Goal: Complete application form: Complete application form

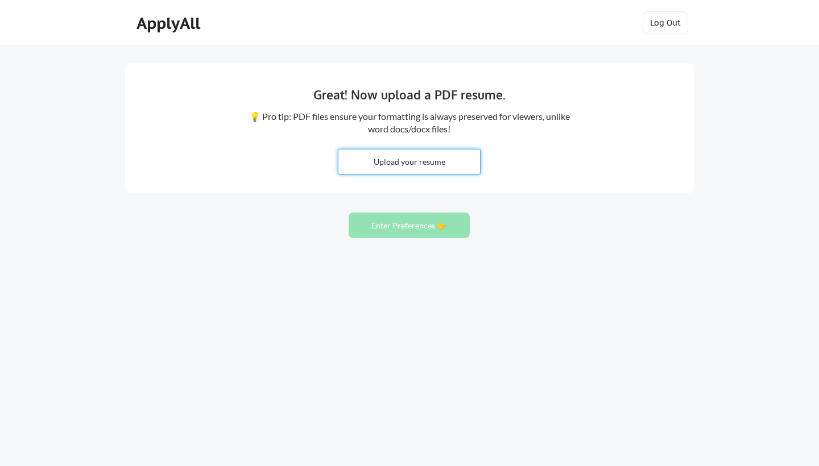
click at [416, 171] on input "file" at bounding box center [409, 162] width 142 height 24
type input "C:\fakepath\Adelia_McClain_Sempra_Cybersecurity_Manager 25Aug.docx"
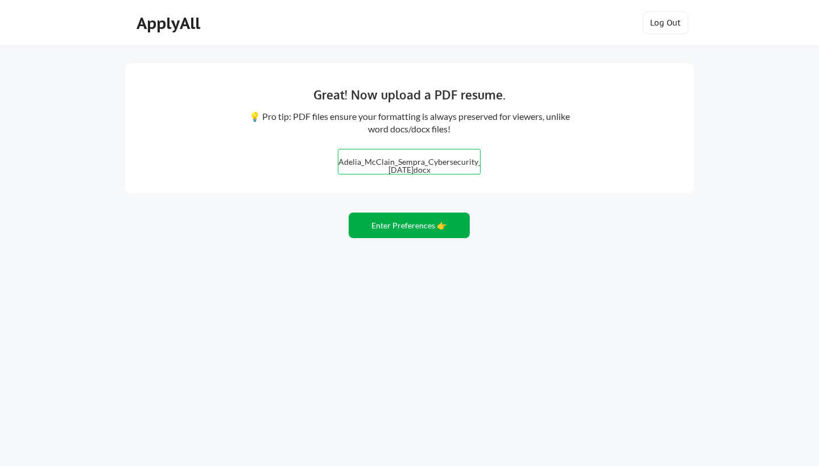
click at [425, 223] on button "Enter Preferences 👉" at bounding box center [409, 226] width 121 height 26
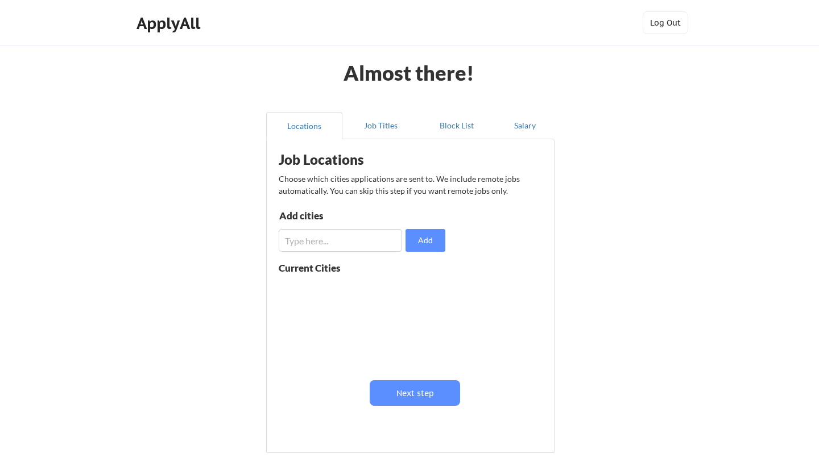
click at [334, 237] on input "input" at bounding box center [340, 240] width 123 height 23
type input "[GEOGRAPHIC_DATA]"
click at [436, 235] on button "Add" at bounding box center [425, 240] width 40 height 23
click at [331, 238] on input "input" at bounding box center [340, 240] width 123 height 23
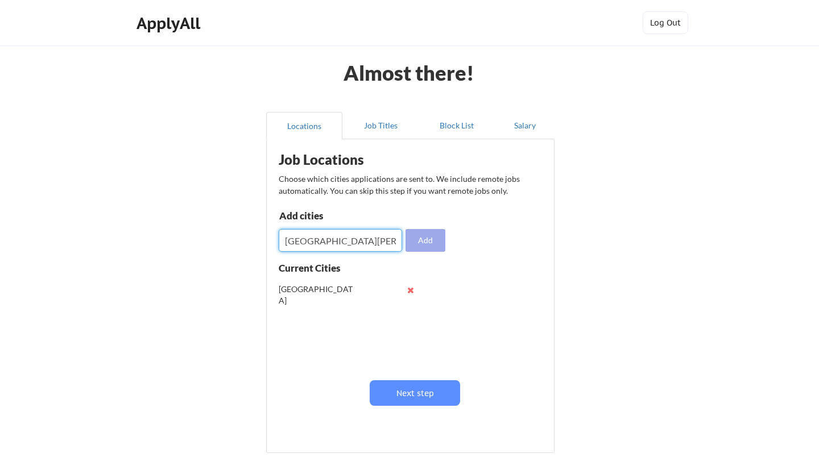
type input "fort walton beach"
click at [427, 243] on button "Add" at bounding box center [425, 240] width 40 height 23
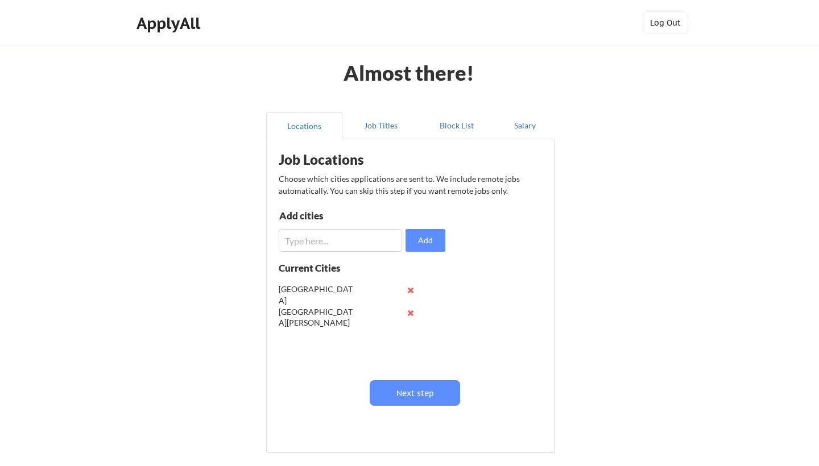
click at [349, 244] on input "input" at bounding box center [340, 240] width 123 height 23
type input "Austin"
drag, startPoint x: 338, startPoint y: 243, endPoint x: 433, endPoint y: 241, distance: 95.0
click at [433, 241] on button "Add" at bounding box center [425, 240] width 40 height 23
click at [343, 243] on input "input" at bounding box center [340, 240] width 123 height 23
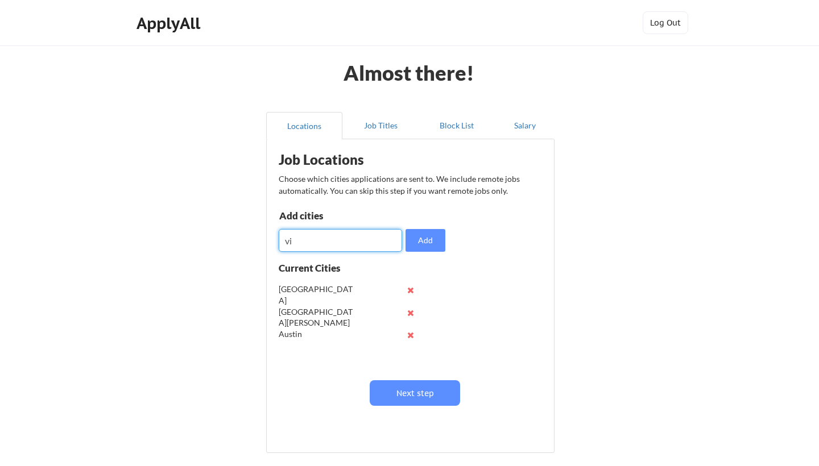
type input "v"
type input "w"
type input "district of columbia"
drag, startPoint x: 343, startPoint y: 243, endPoint x: 432, endPoint y: 244, distance: 88.7
click at [432, 244] on button "Add" at bounding box center [425, 240] width 40 height 23
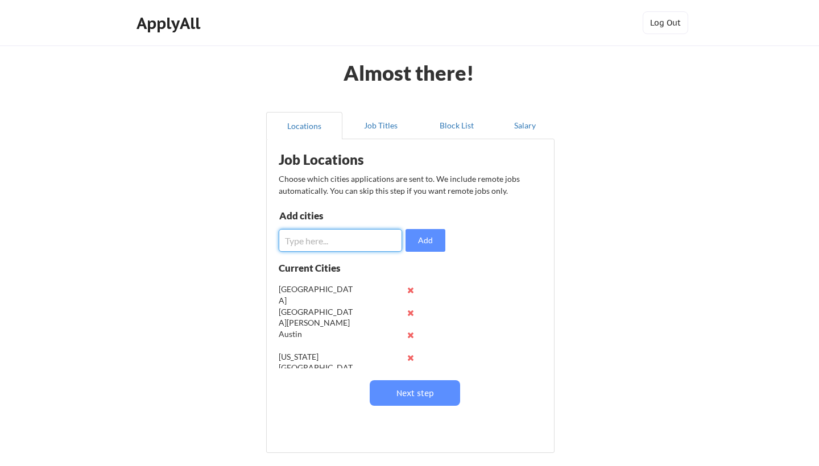
click at [327, 247] on input "input" at bounding box center [340, 240] width 123 height 23
type input "Dallas"
click at [418, 236] on button "Add" at bounding box center [425, 240] width 40 height 23
click at [379, 130] on button "Job Titles" at bounding box center [380, 125] width 76 height 27
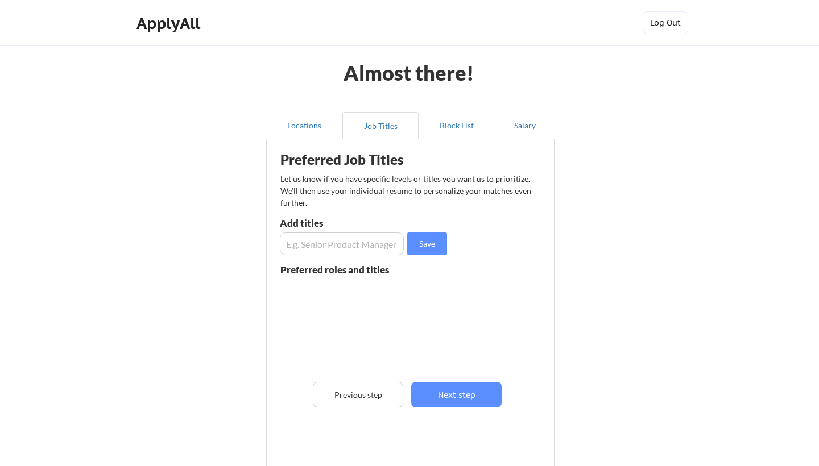
click at [340, 244] on input "input" at bounding box center [342, 244] width 124 height 23
type input "Cyber Manager"
click at [432, 247] on button "Save" at bounding box center [427, 244] width 40 height 23
click at [348, 247] on input "input" at bounding box center [342, 244] width 124 height 23
type input "Cybersecurity"
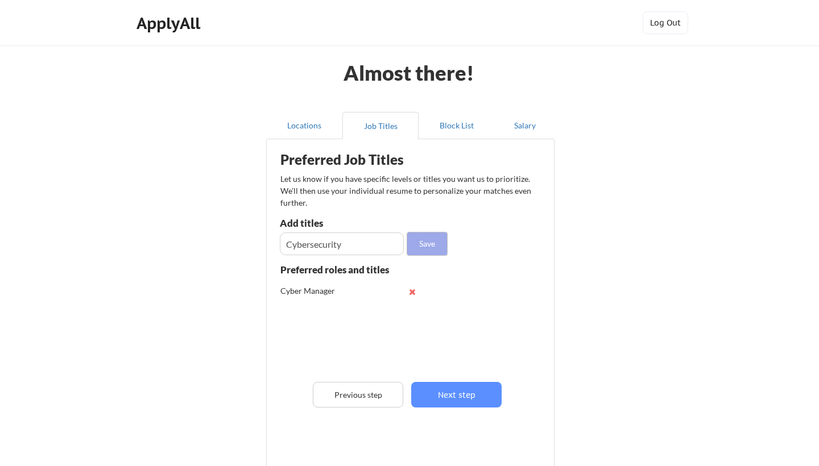
click at [430, 242] on button "Save" at bounding box center [427, 244] width 40 height 23
click at [326, 239] on input "input" at bounding box center [342, 244] width 124 height 23
type input "IT Project Manager"
click at [436, 245] on button "Save" at bounding box center [427, 244] width 40 height 23
click at [349, 246] on input "input" at bounding box center [342, 244] width 124 height 23
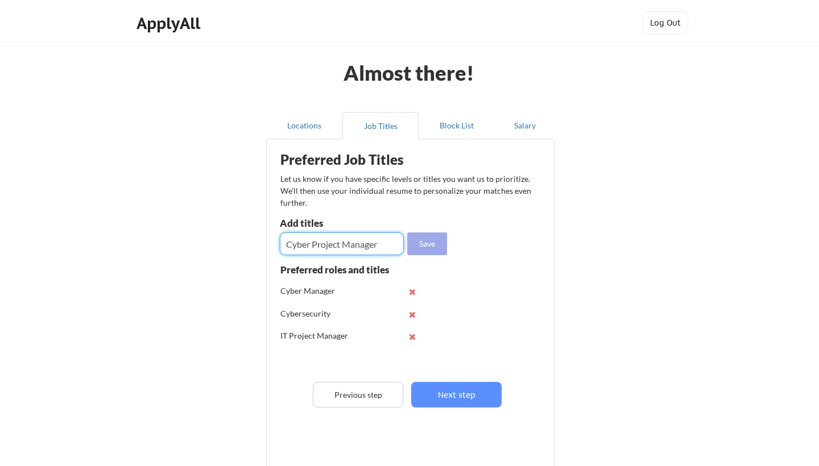
type input "Cyber Project Manager"
click at [433, 246] on button "Save" at bounding box center [427, 244] width 40 height 23
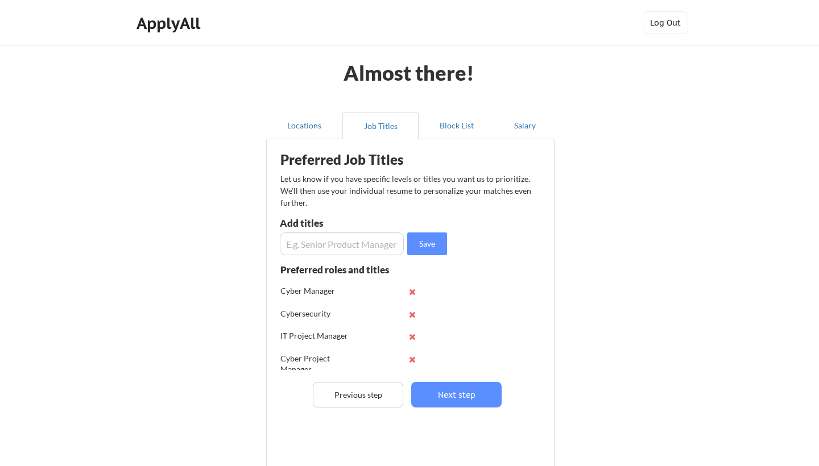
click at [316, 250] on input "input" at bounding box center [342, 244] width 124 height 23
type input "Program Manager"
click at [421, 244] on button "Save" at bounding box center [427, 244] width 40 height 23
click at [331, 243] on input "input" at bounding box center [342, 244] width 124 height 23
type input "Program Manager"
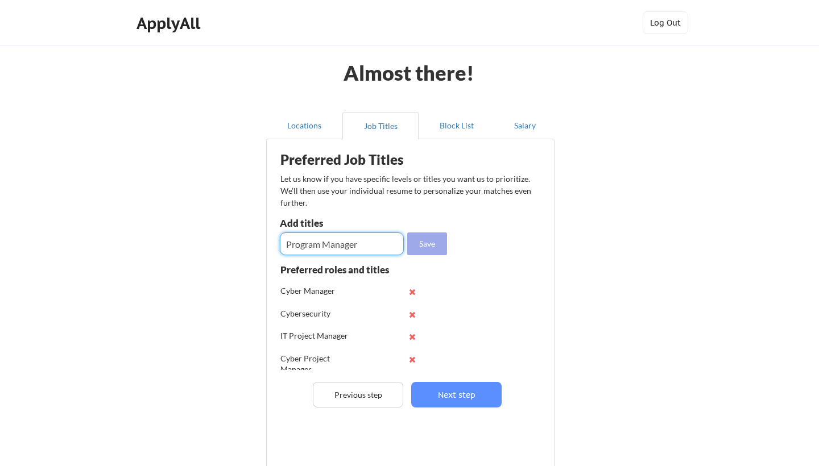
click at [436, 247] on button "Save" at bounding box center [427, 244] width 40 height 23
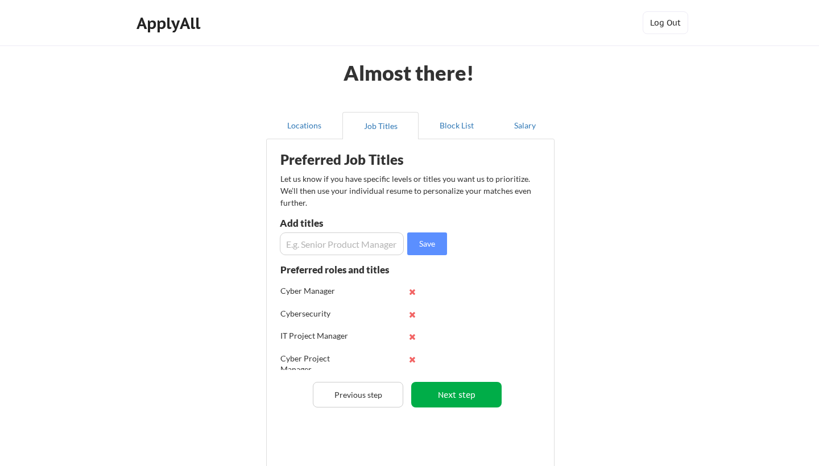
click at [447, 400] on button "Next step" at bounding box center [456, 395] width 90 height 26
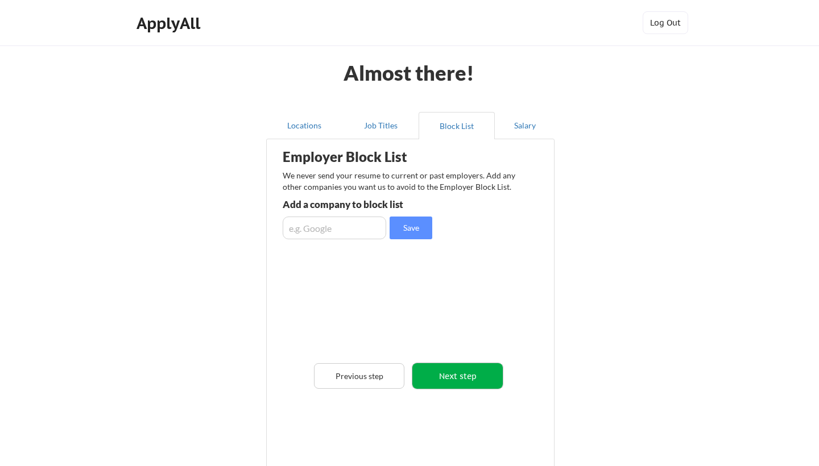
click at [481, 375] on button "Next step" at bounding box center [457, 376] width 90 height 26
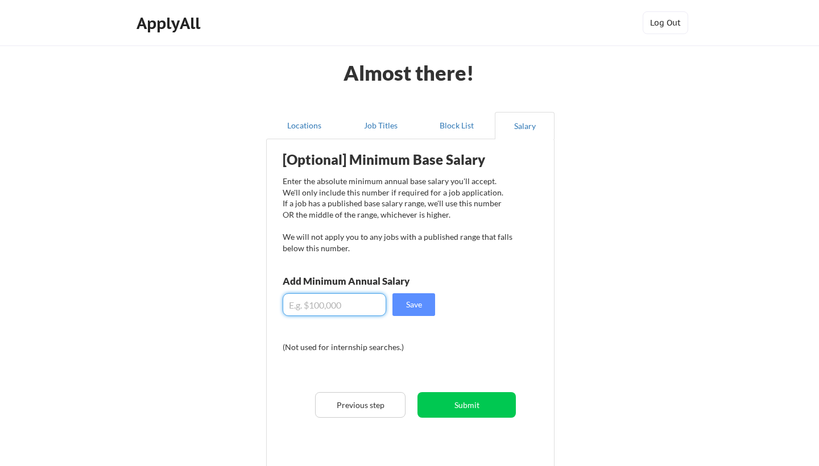
click at [331, 302] on input "input" at bounding box center [334, 304] width 103 height 23
type input "$1"
type input "$98,000"
click at [419, 305] on button "Save" at bounding box center [413, 304] width 43 height 23
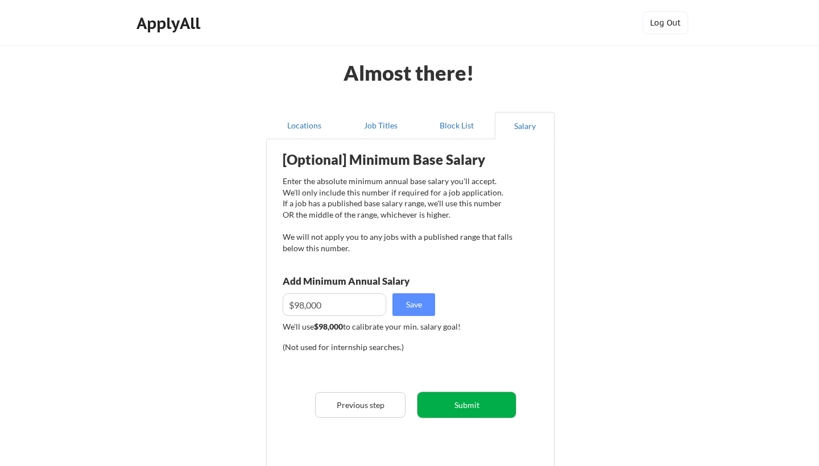
click at [483, 413] on button "Submit" at bounding box center [466, 405] width 98 height 26
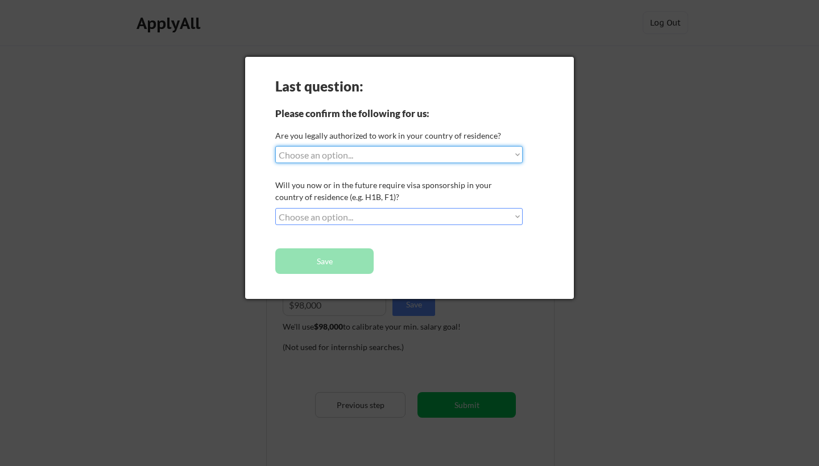
select select ""yes__i_am_a_us_citizen""
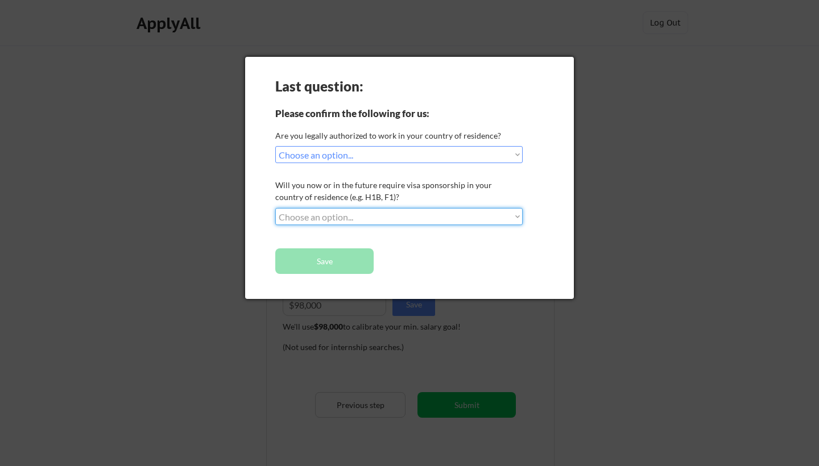
select select ""no__i_will_not_need_sponsorship""
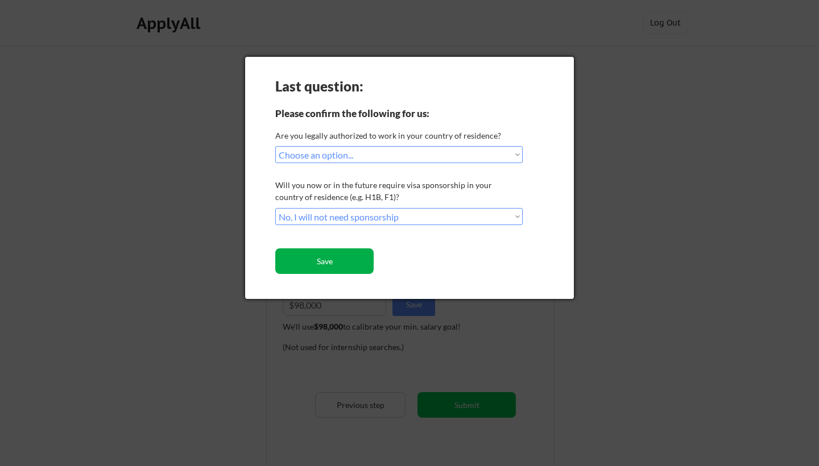
click at [349, 261] on button "Save" at bounding box center [324, 261] width 98 height 26
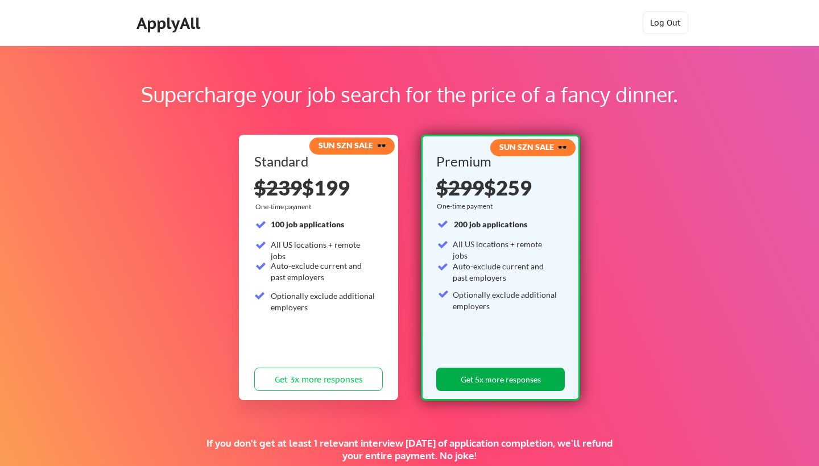
click at [487, 386] on button "Get 5x more responses" at bounding box center [500, 379] width 129 height 23
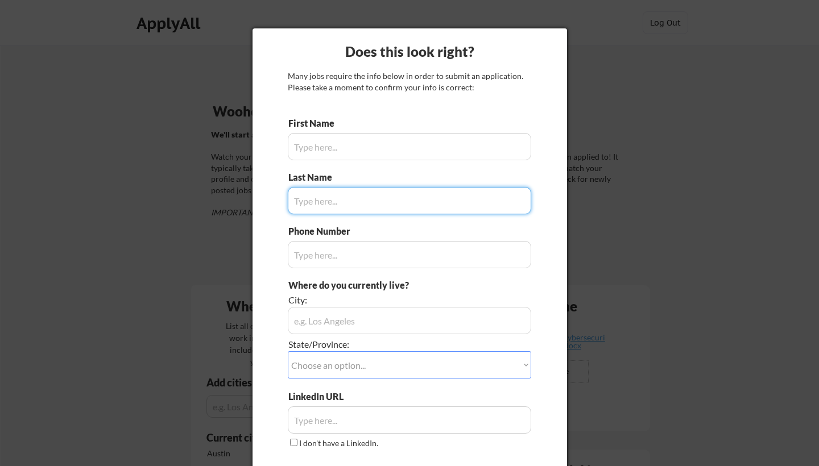
type input "[PERSON_NAME]"
type input "[PHONE_NUMBER]"
type input "[GEOGRAPHIC_DATA], [GEOGRAPHIC_DATA]"
type input "[PERSON_NAME]"
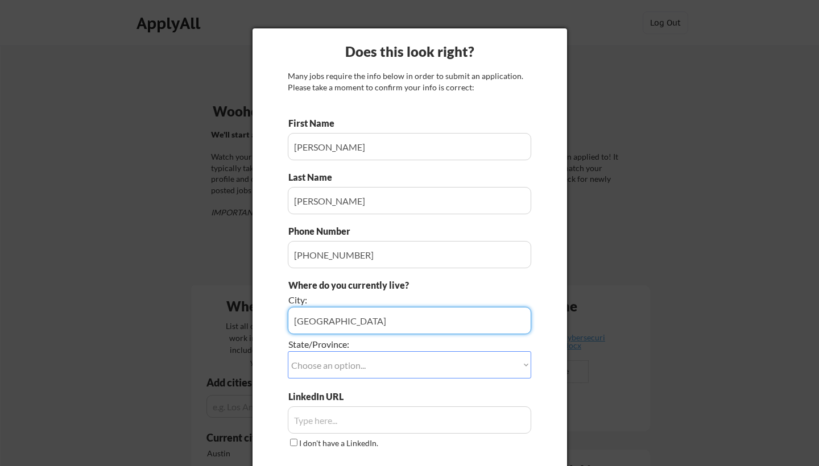
type input "[GEOGRAPHIC_DATA]"
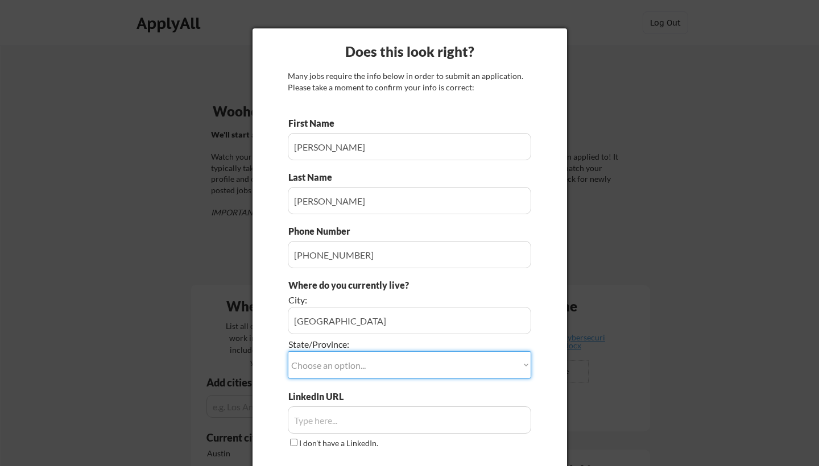
select select ""[US_STATE]""
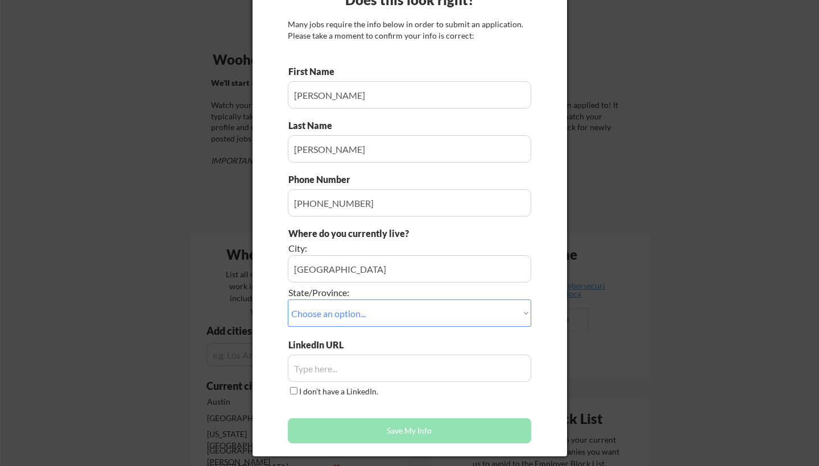
scroll to position [55, 0]
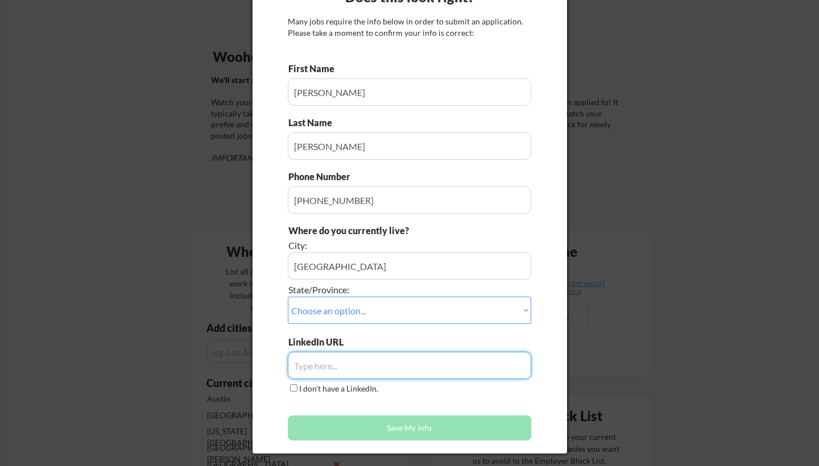
click at [333, 357] on input "input" at bounding box center [409, 365] width 243 height 27
paste input "[URL][DOMAIN_NAME]"
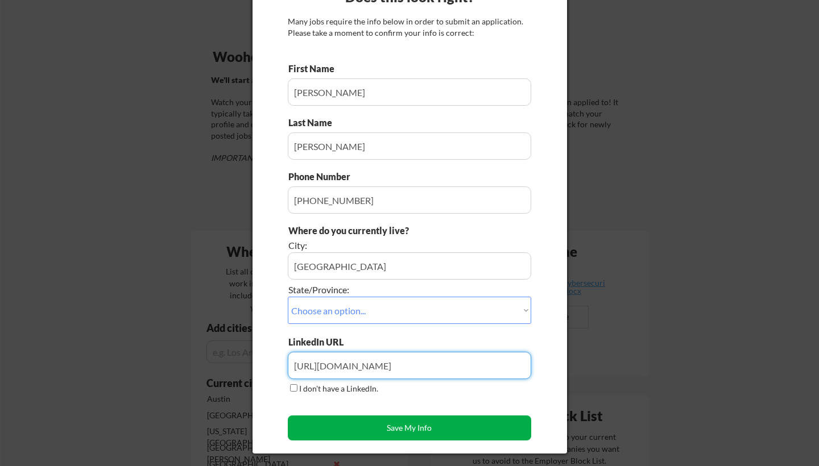
type input "[URL][DOMAIN_NAME]"
click at [420, 432] on button "Save My Info" at bounding box center [409, 428] width 243 height 25
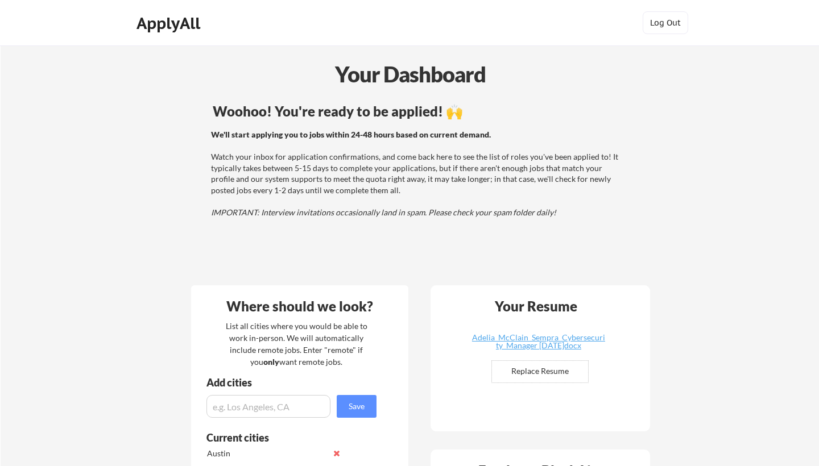
scroll to position [0, 0]
